Goal: Information Seeking & Learning: Learn about a topic

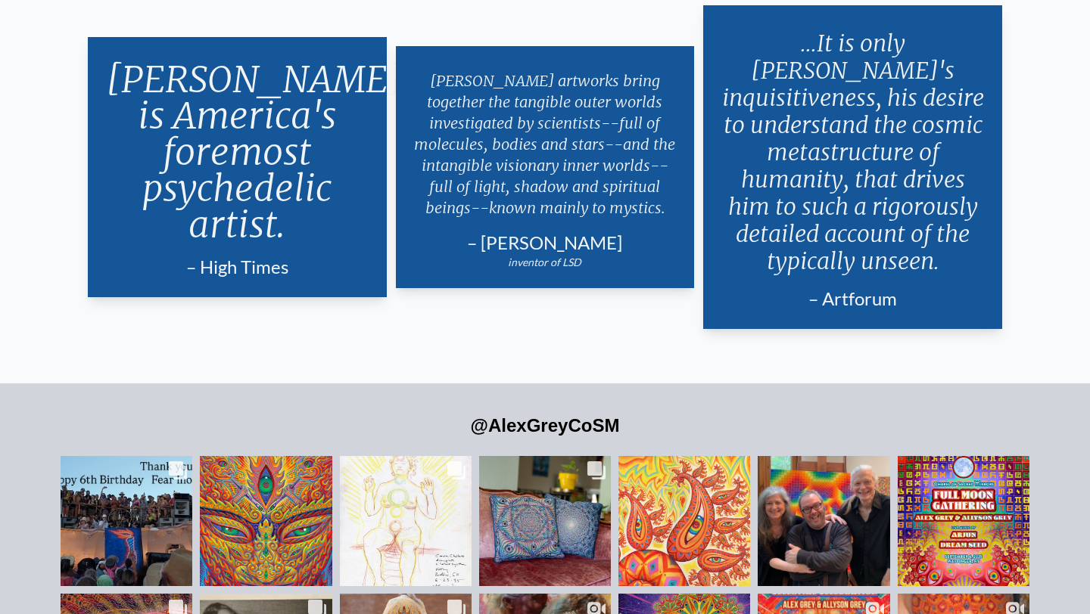
scroll to position [3289, 0]
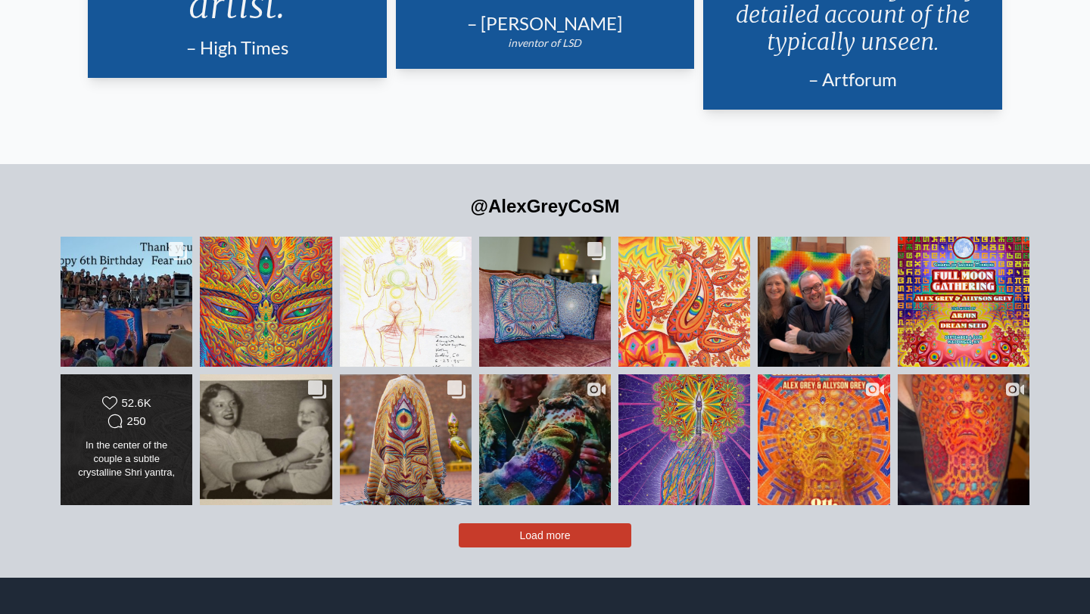
click at [125, 439] on div "In the center of the couple a subtle crystalline Shri yantra, one of the most a…" at bounding box center [126, 460] width 107 height 42
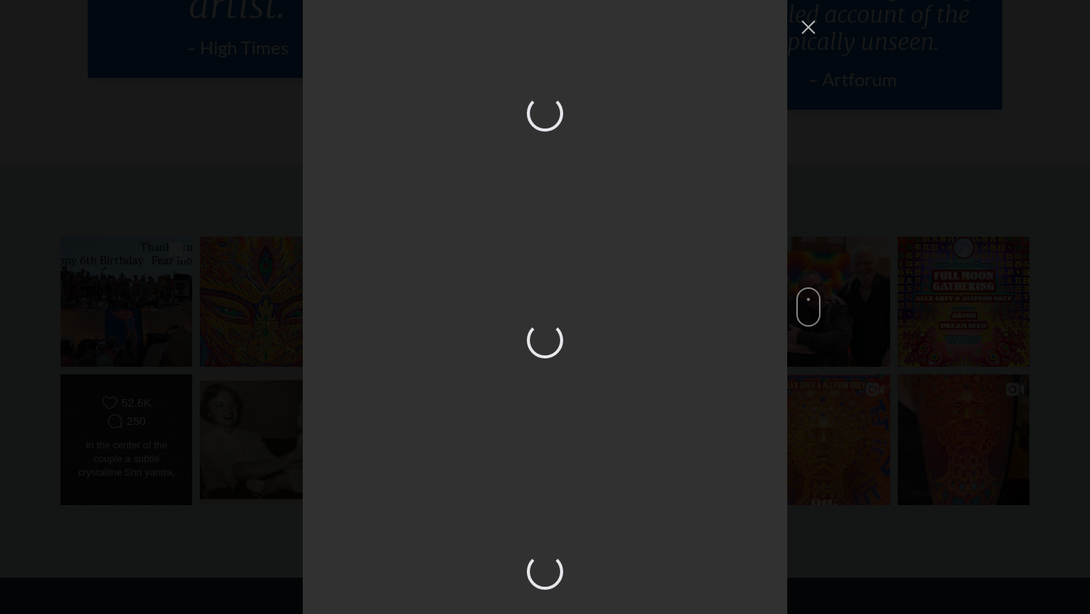
scroll to position [1696, 0]
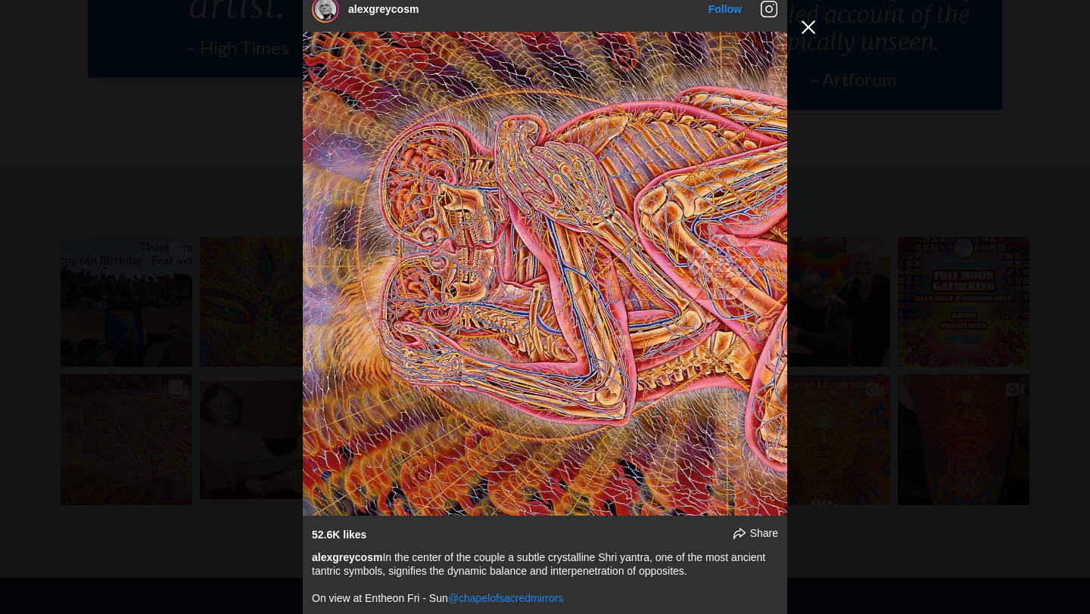
click at [810, 30] on button "Close Instagram Feed Popup" at bounding box center [808, 27] width 24 height 24
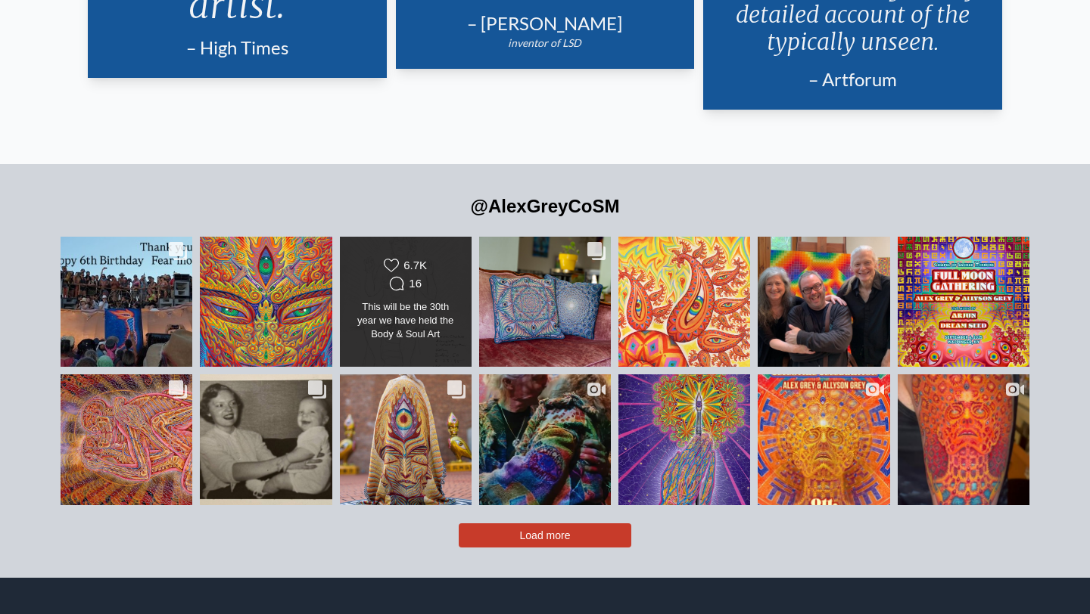
click at [446, 300] on div "This will be the 30th year we have held the Body & Soul Art Intensive! Seats ar…" at bounding box center [405, 321] width 107 height 42
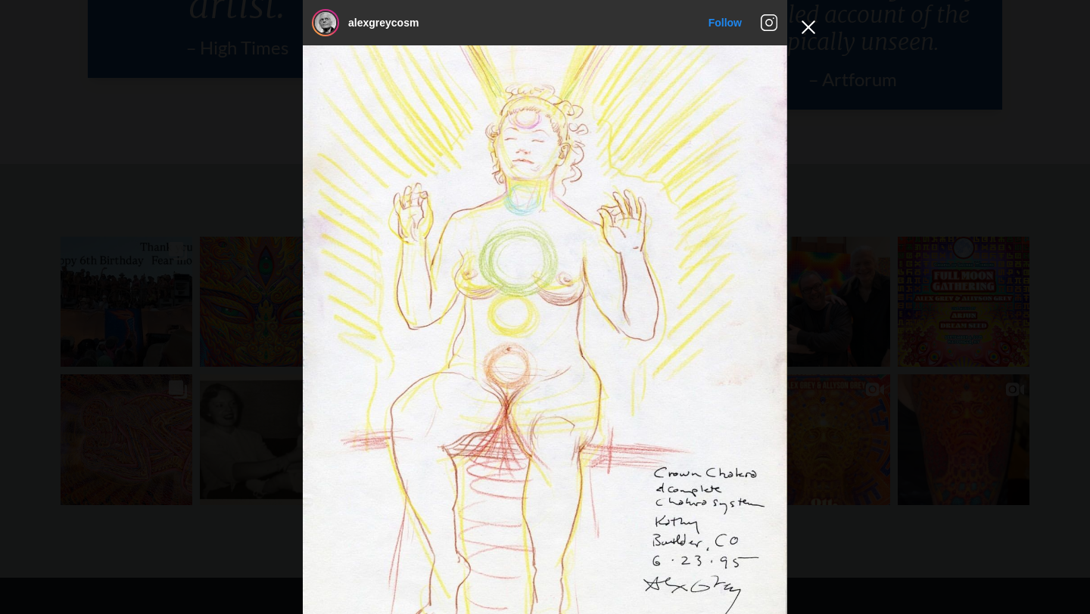
click at [812, 30] on button "Close Instagram Feed Popup" at bounding box center [808, 27] width 24 height 24
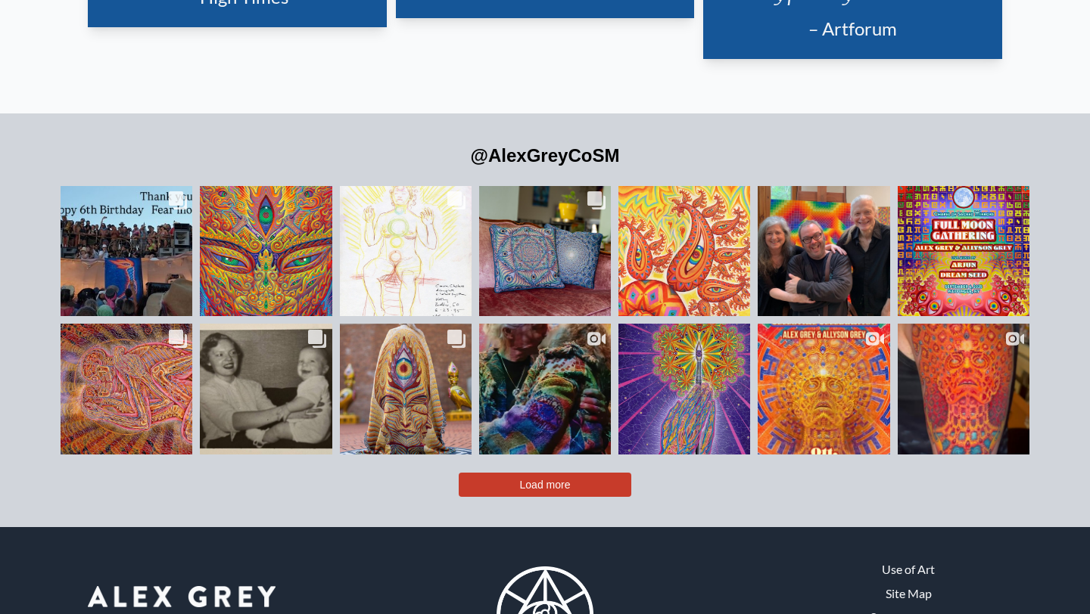
scroll to position [3402, 0]
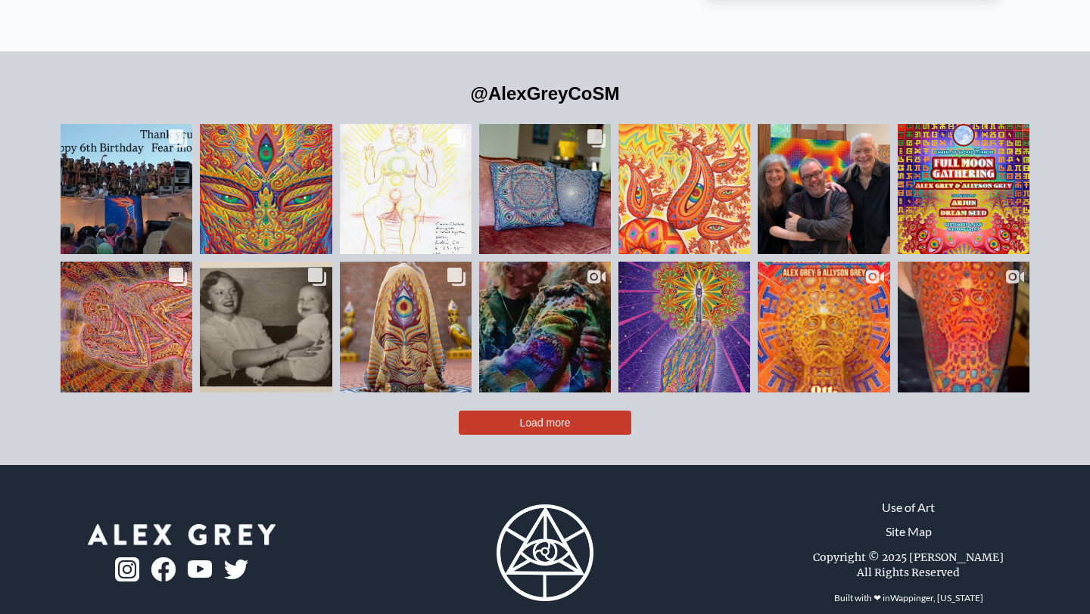
click at [541, 417] on span "Load more" at bounding box center [545, 423] width 51 height 12
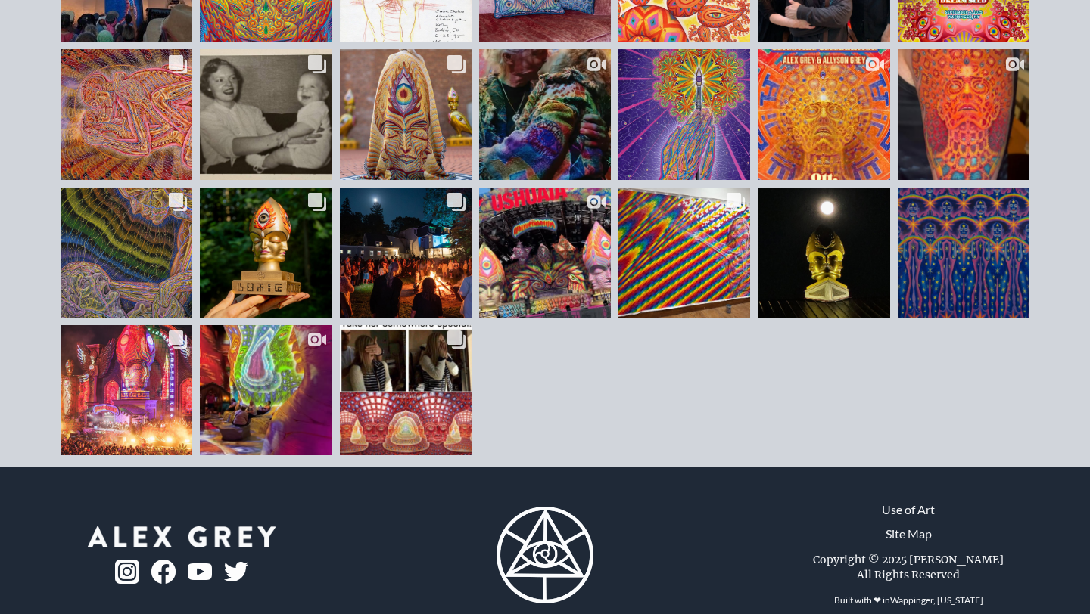
scroll to position [3617, 0]
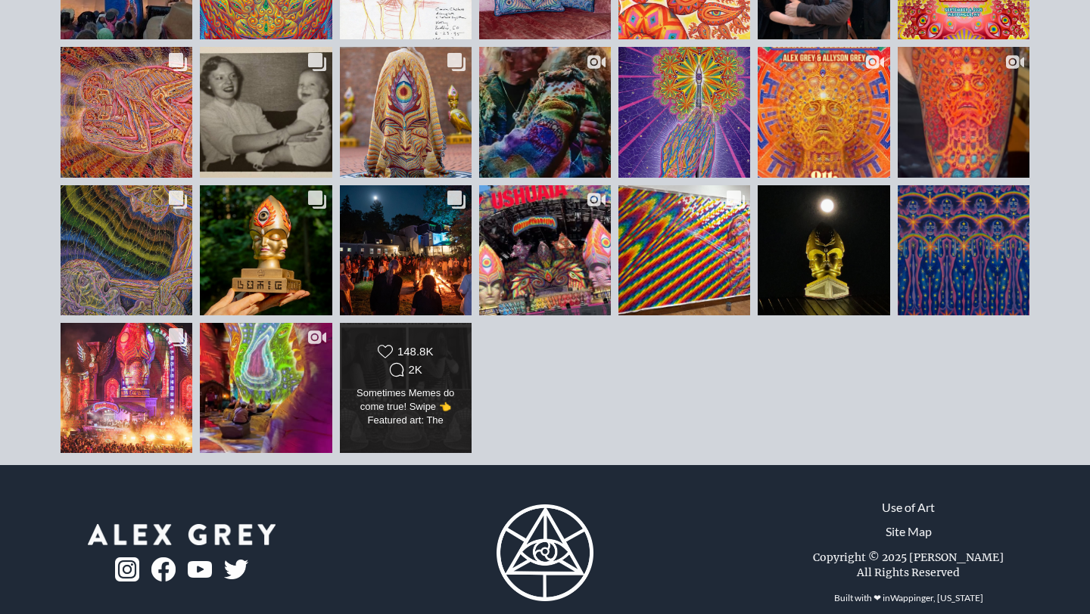
click at [417, 387] on div "Sometimes Memes do come true! Swipe 👈 Featured art: The Infinitizer by [PERSON_…" at bounding box center [405, 408] width 107 height 42
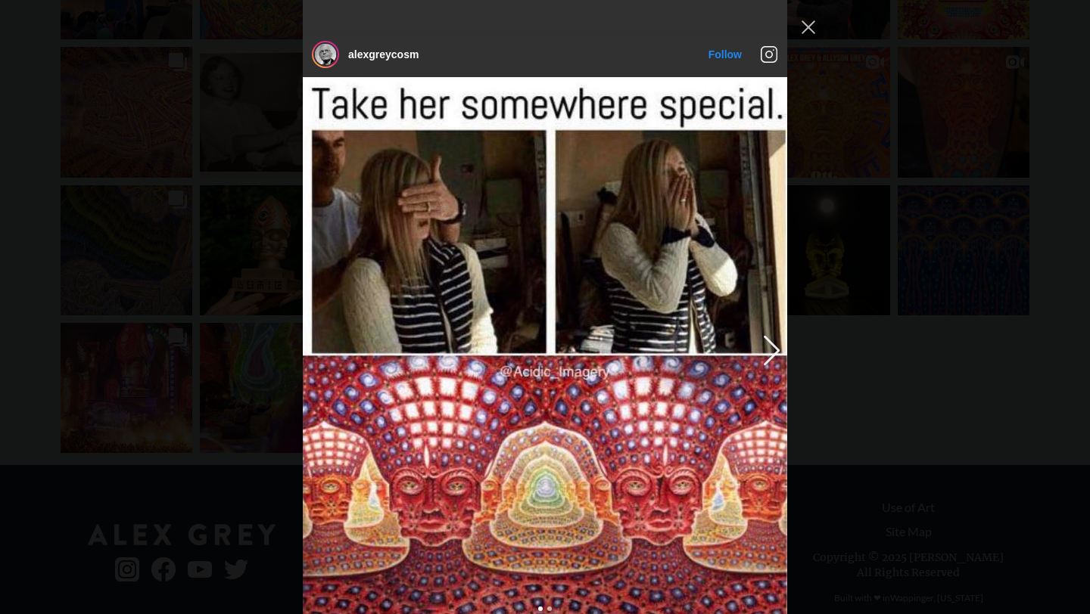
scroll to position [9239, 0]
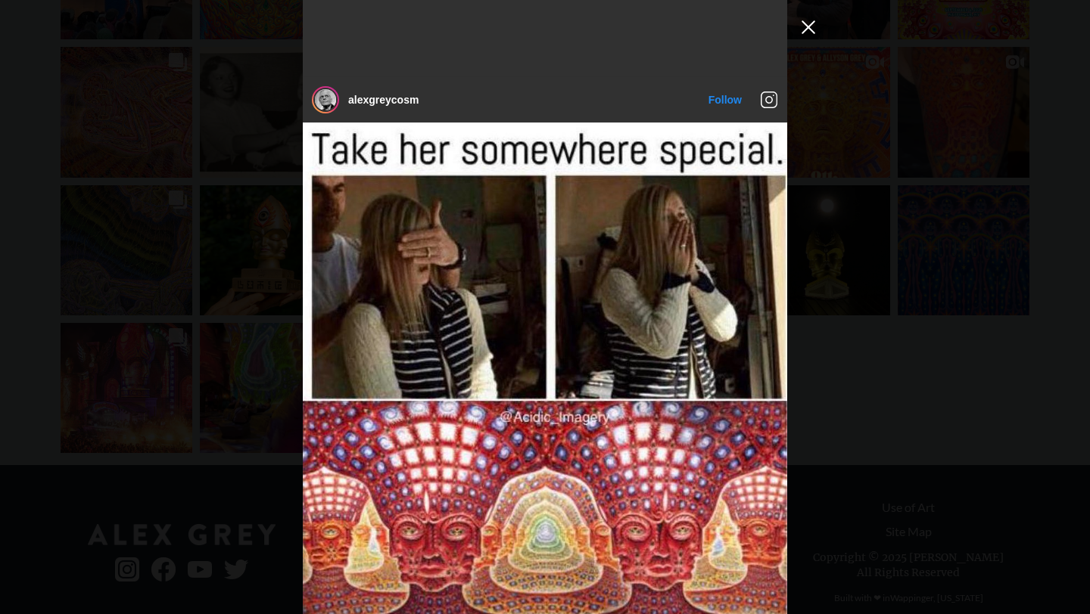
click at [807, 27] on button "Close Instagram Feed Popup" at bounding box center [808, 27] width 24 height 24
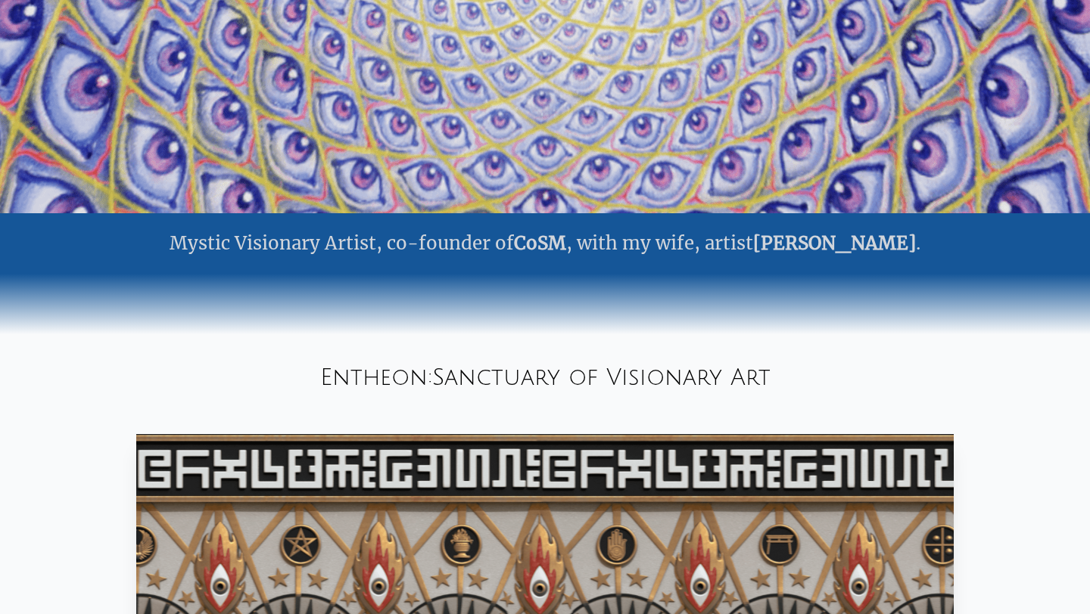
scroll to position [0, 0]
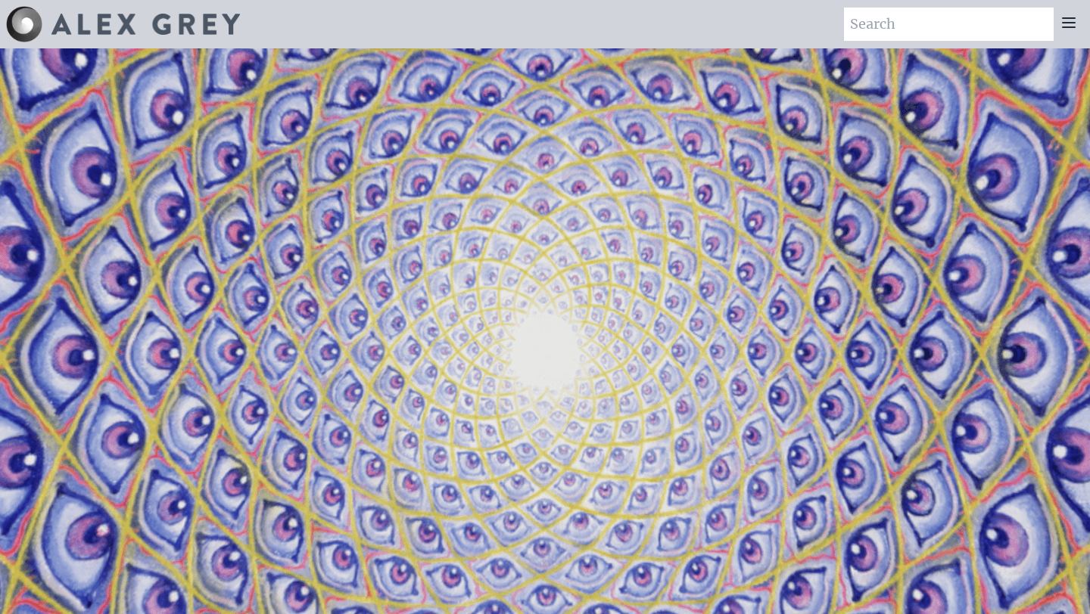
click at [1067, 23] on icon at bounding box center [1068, 22] width 12 height 9
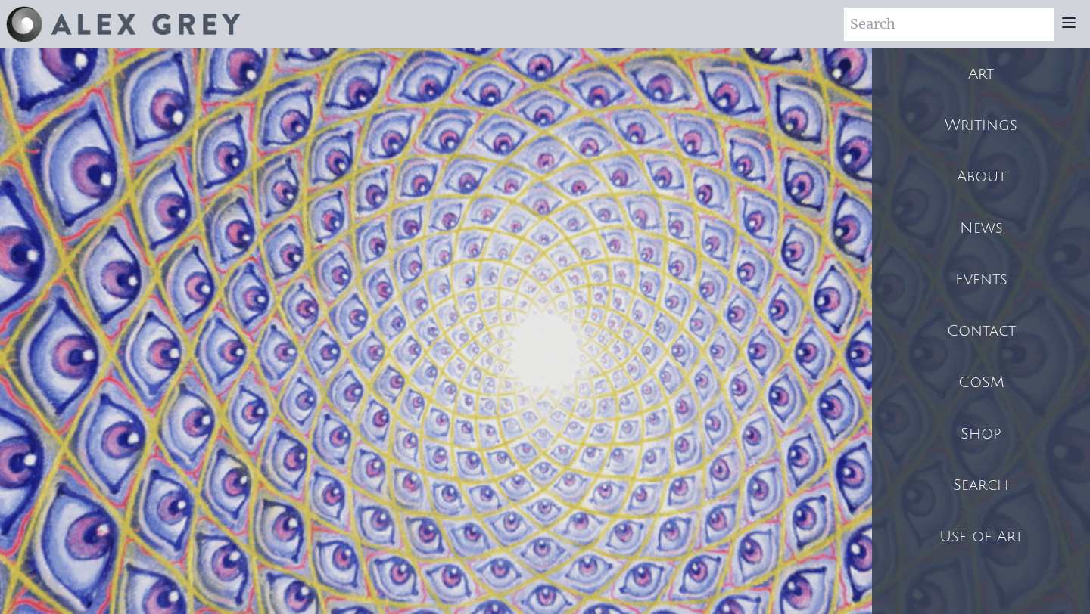
click at [998, 95] on div "Art" at bounding box center [981, 73] width 218 height 51
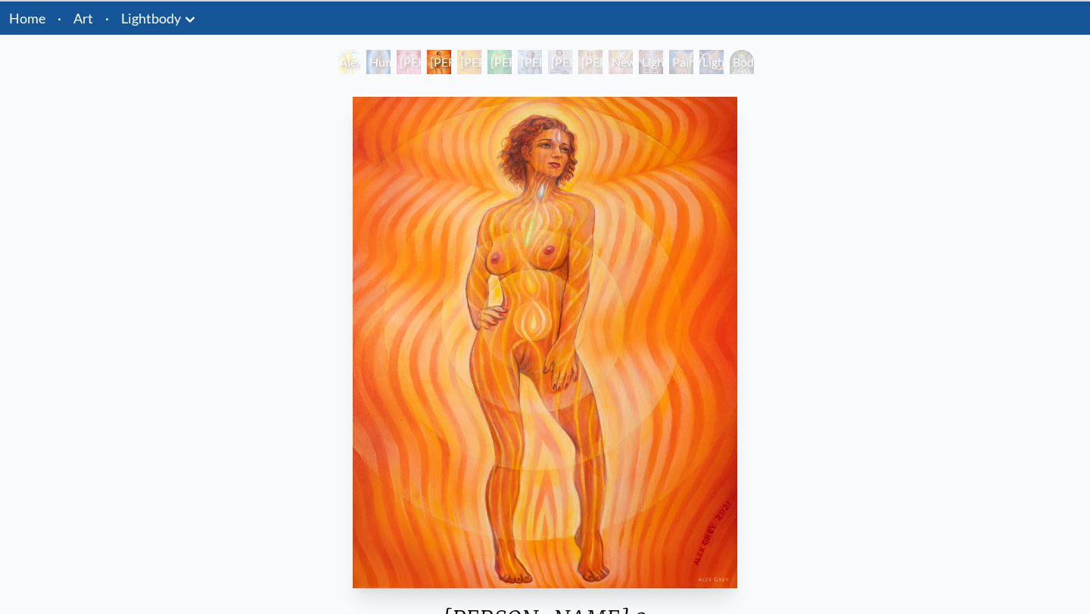
scroll to position [51, 0]
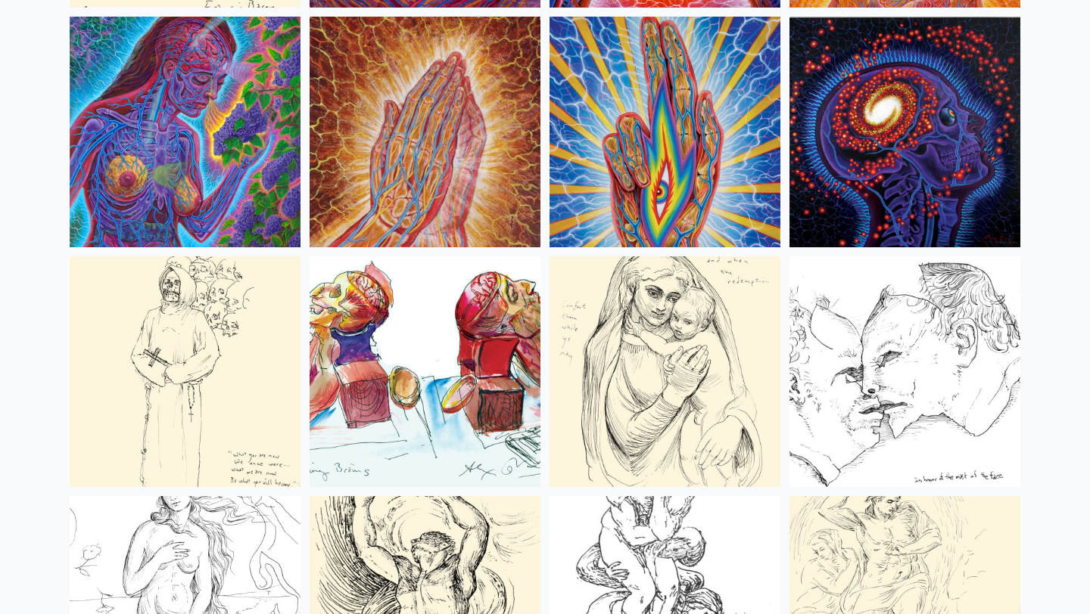
scroll to position [5714, 0]
